Goal: Navigation & Orientation: Understand site structure

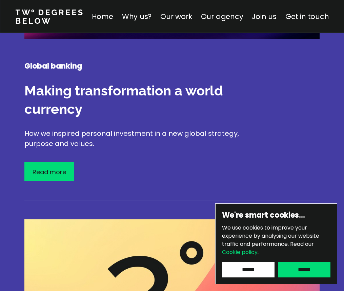
scroll to position [1180, 0]
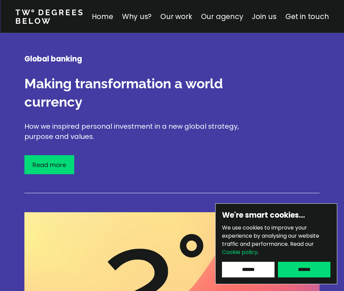
click at [230, 18] on link "Our agency" at bounding box center [222, 17] width 42 height 10
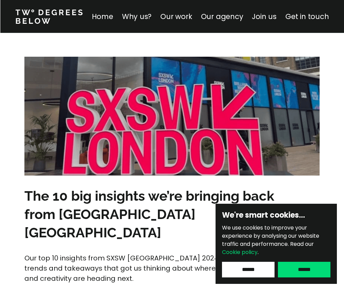
scroll to position [2877, 0]
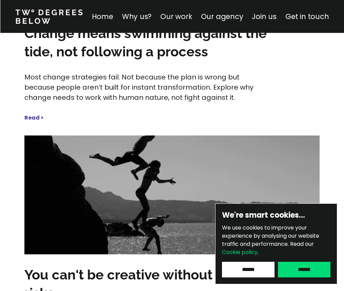
click at [178, 17] on link "Our work" at bounding box center [176, 17] width 32 height 10
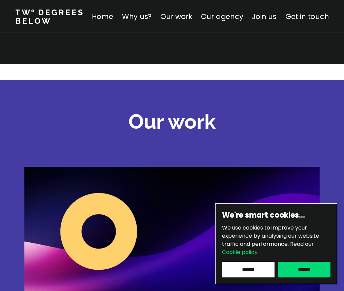
scroll to position [759, 0]
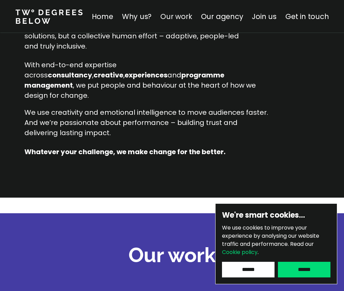
click at [174, 21] on link "Our work" at bounding box center [176, 17] width 32 height 10
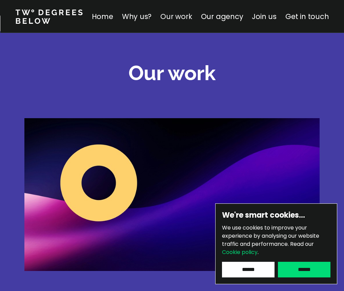
scroll to position [947, 0]
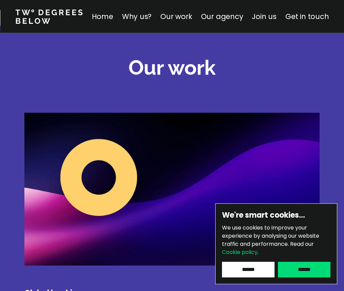
click at [164, 191] on img at bounding box center [172, 189] width 296 height 153
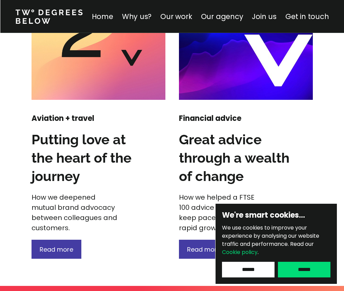
scroll to position [1109, 0]
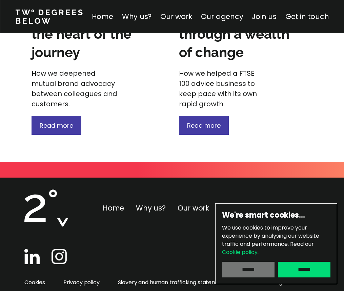
click at [263, 273] on input "******" at bounding box center [248, 270] width 53 height 16
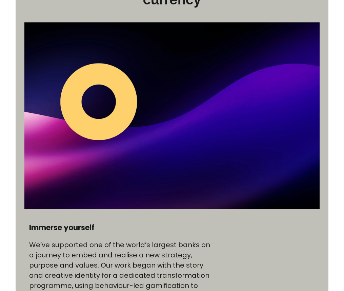
scroll to position [251, 0]
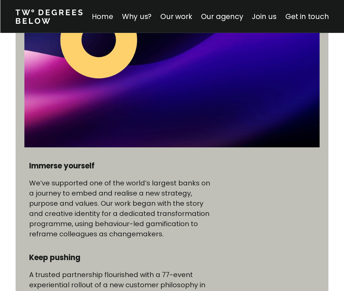
click at [112, 16] on link "Home" at bounding box center [102, 17] width 21 height 10
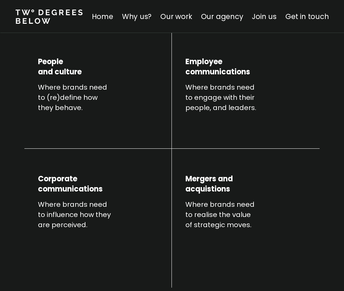
scroll to position [292, 0]
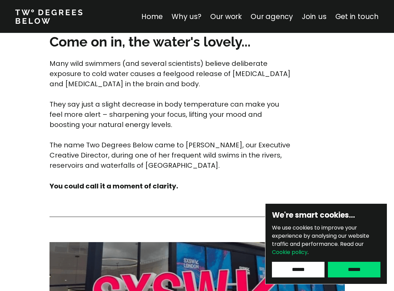
scroll to position [2708, 0]
